Goal: Communication & Community: Answer question/provide support

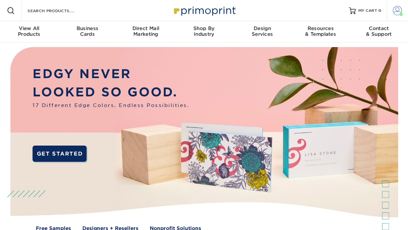
click at [395, 10] on span at bounding box center [397, 10] width 9 height 9
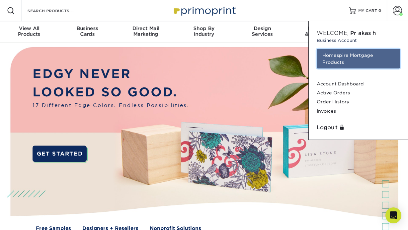
click at [359, 55] on link "Homespire Mortgage Products" at bounding box center [358, 59] width 83 height 20
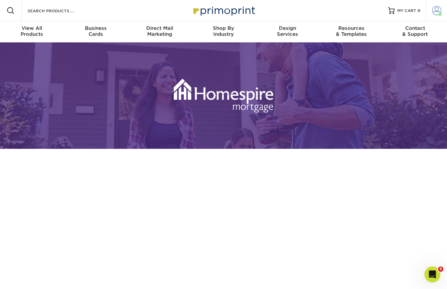
click at [408, 14] on span at bounding box center [437, 10] width 9 height 9
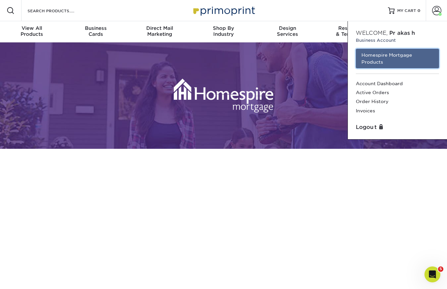
click at [393, 55] on link "Homespire Mortgage Products" at bounding box center [397, 59] width 83 height 20
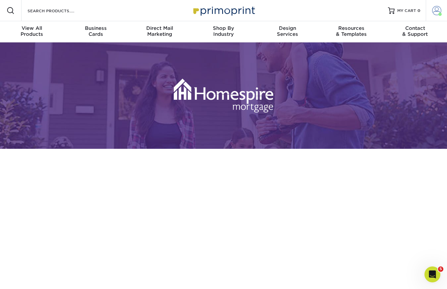
click at [439, 12] on span at bounding box center [437, 10] width 9 height 9
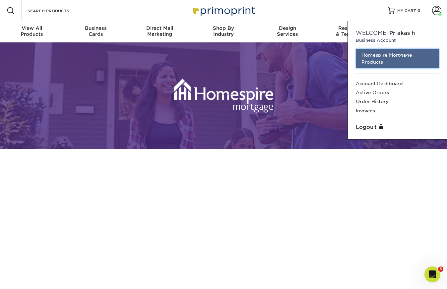
click at [394, 61] on link "Homespire Mortgage Products" at bounding box center [397, 59] width 83 height 20
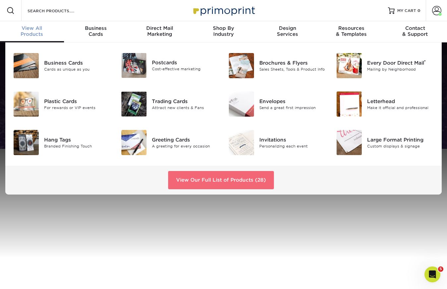
click at [216, 183] on link "View Our Full List of Products (28)" at bounding box center [221, 180] width 106 height 18
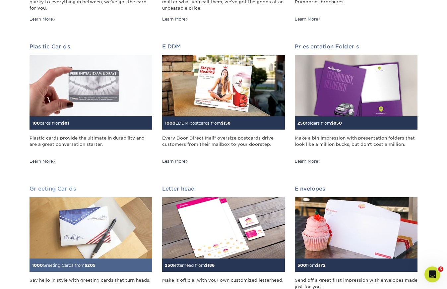
scroll to position [261, 0]
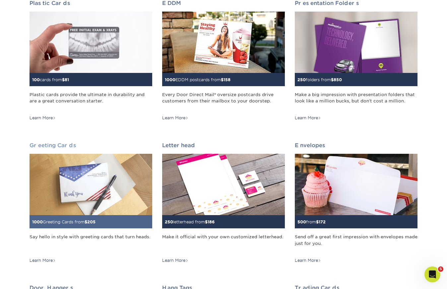
click at [102, 184] on img at bounding box center [91, 184] width 123 height 61
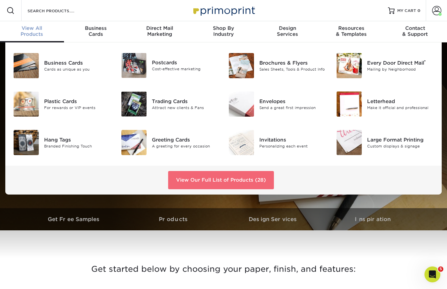
click at [222, 184] on link "View Our Full List of Products (28)" at bounding box center [221, 180] width 106 height 18
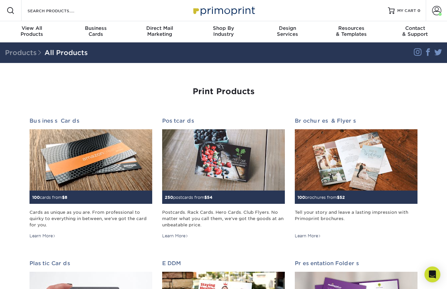
click at [429, 16] on link "Account" at bounding box center [436, 10] width 21 height 21
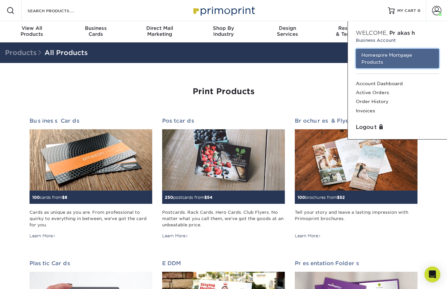
click at [382, 62] on link "Homespire Mortgage Products" at bounding box center [397, 59] width 83 height 20
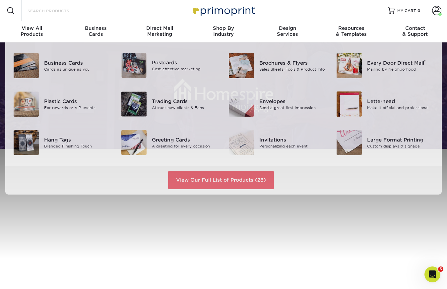
click at [53, 9] on input "Search Products" at bounding box center [59, 11] width 65 height 8
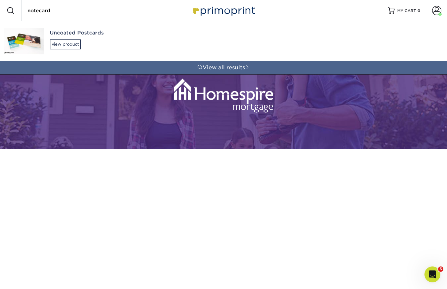
type input "notecards"
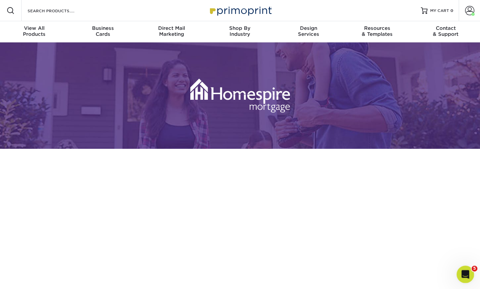
click at [447, 277] on div "Open Intercom Messenger" at bounding box center [464, 274] width 22 height 22
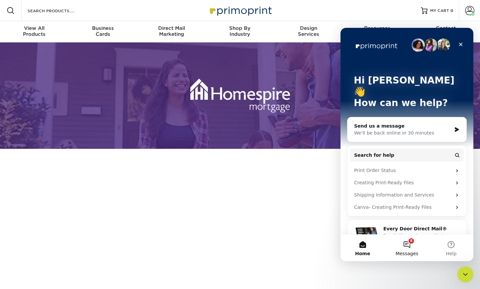
click at [410, 248] on button "8 Messages" at bounding box center [406, 248] width 44 height 27
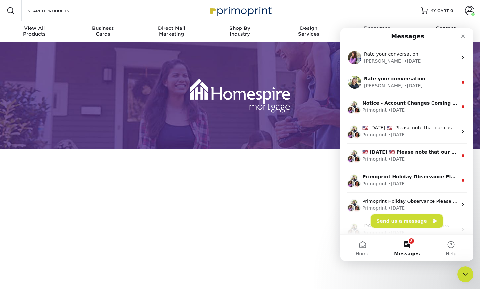
click at [395, 221] on button "Send us a message" at bounding box center [407, 221] width 72 height 13
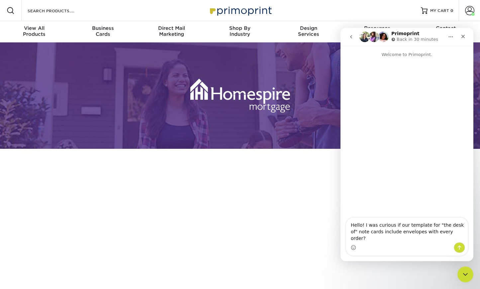
type textarea "Hello! I was curious if our template for "the desk of" note cards include envel…"
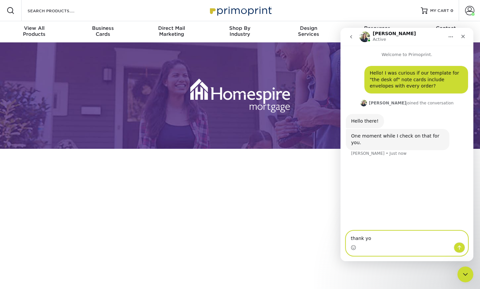
type textarea "thank you"
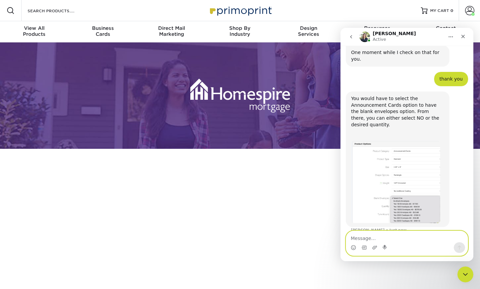
scroll to position [87, 0]
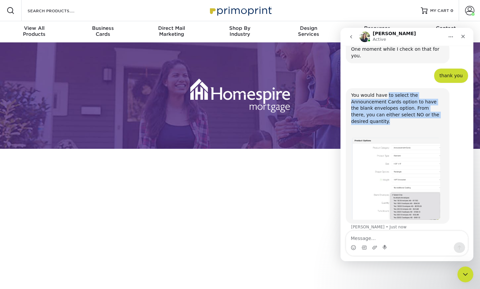
drag, startPoint x: 386, startPoint y: 87, endPoint x: 390, endPoint y: 116, distance: 29.5
click at [390, 116] on div "You would have to select the Announcement Cards option to have the blank envelo…" at bounding box center [397, 114] width 93 height 45
click at [390, 117] on div "You would have to select the Announcement Cards option to have the blank envelo…" at bounding box center [397, 114] width 93 height 45
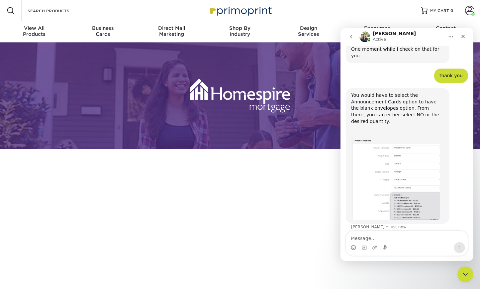
click at [397, 181] on img "Irene says…" at bounding box center [395, 179] width 89 height 82
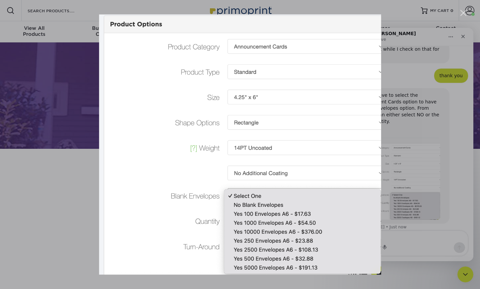
click at [447, 14] on div "Close" at bounding box center [463, 13] width 6 height 6
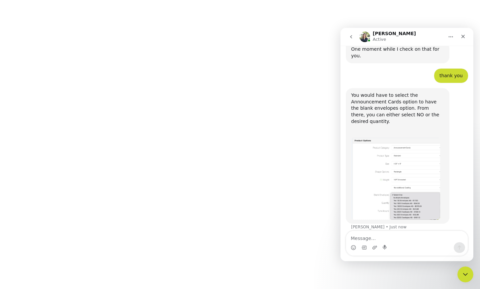
scroll to position [264, 0]
click at [438, 159] on img "Irene says…" at bounding box center [395, 179] width 89 height 82
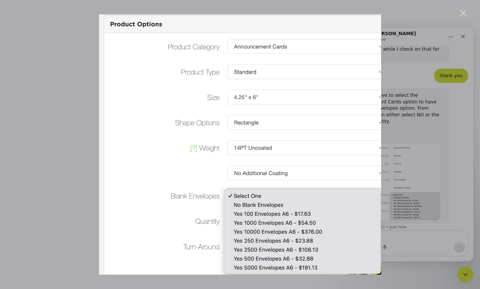
scroll to position [0, 0]
click at [447, 14] on div "Intercom messenger" at bounding box center [240, 144] width 480 height 289
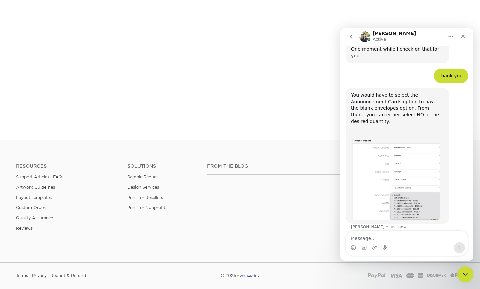
scroll to position [445, 0]
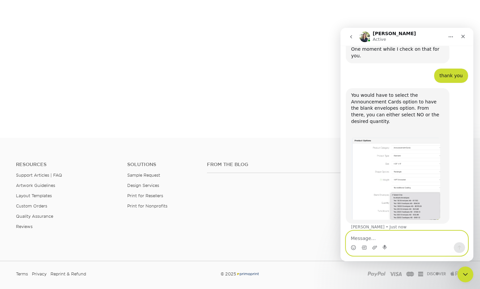
click at [369, 239] on textarea "Message…" at bounding box center [407, 236] width 122 height 11
type textarea "ohh ok thank you!"
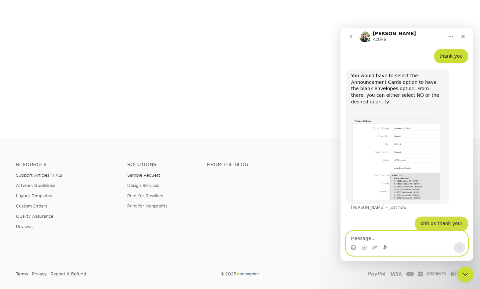
scroll to position [107, 0]
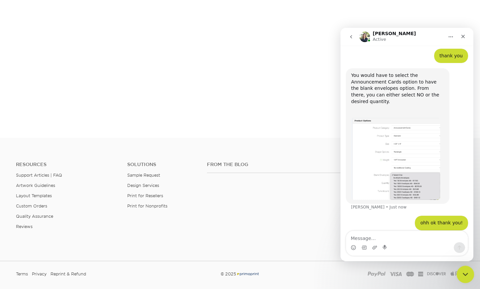
click at [447, 276] on icon "Close Intercom Messenger" at bounding box center [464, 274] width 8 height 8
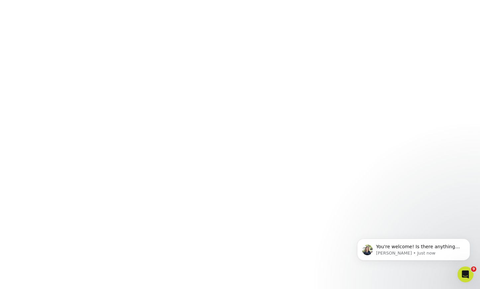
scroll to position [219, 0]
click at [426, 246] on p "You're welcome! Is there anything else I can help you with at the moment?" at bounding box center [419, 247] width 86 height 7
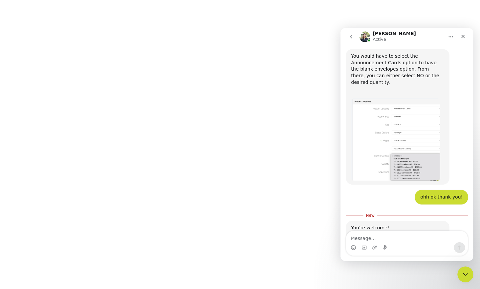
scroll to position [157, 0]
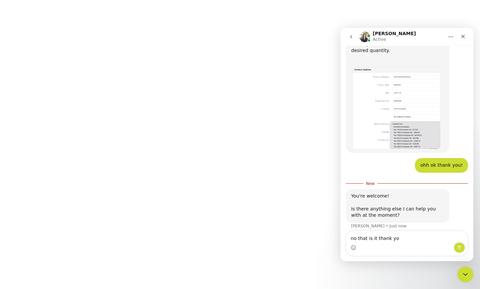
type textarea "no that is it thank you"
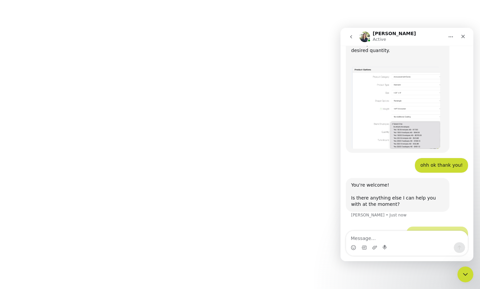
scroll to position [166, 0]
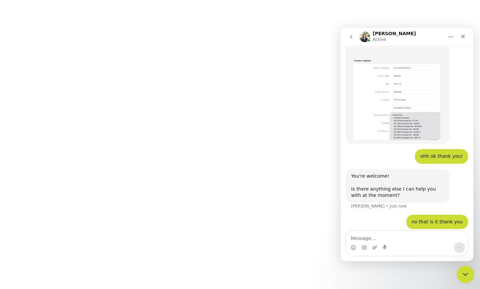
click at [447, 272] on icon "Close Intercom Messenger" at bounding box center [464, 274] width 8 height 8
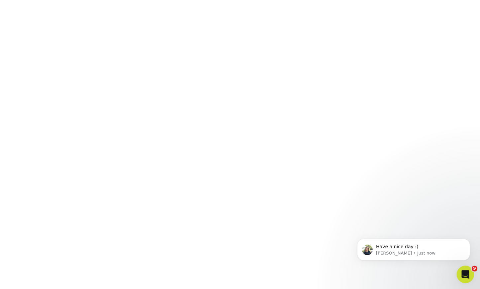
scroll to position [186, 0]
click at [380, 247] on p "Have a nice day :)" at bounding box center [419, 247] width 86 height 7
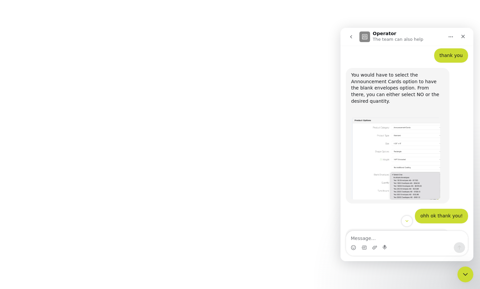
scroll to position [95, 0]
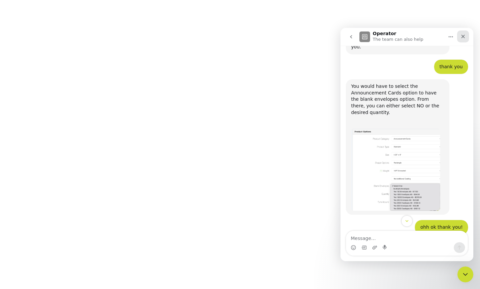
click at [447, 36] on icon "Close" at bounding box center [463, 37] width 4 height 4
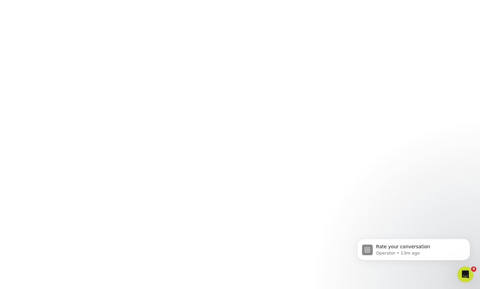
scroll to position [206, 0]
